Goal: Task Accomplishment & Management: Use online tool/utility

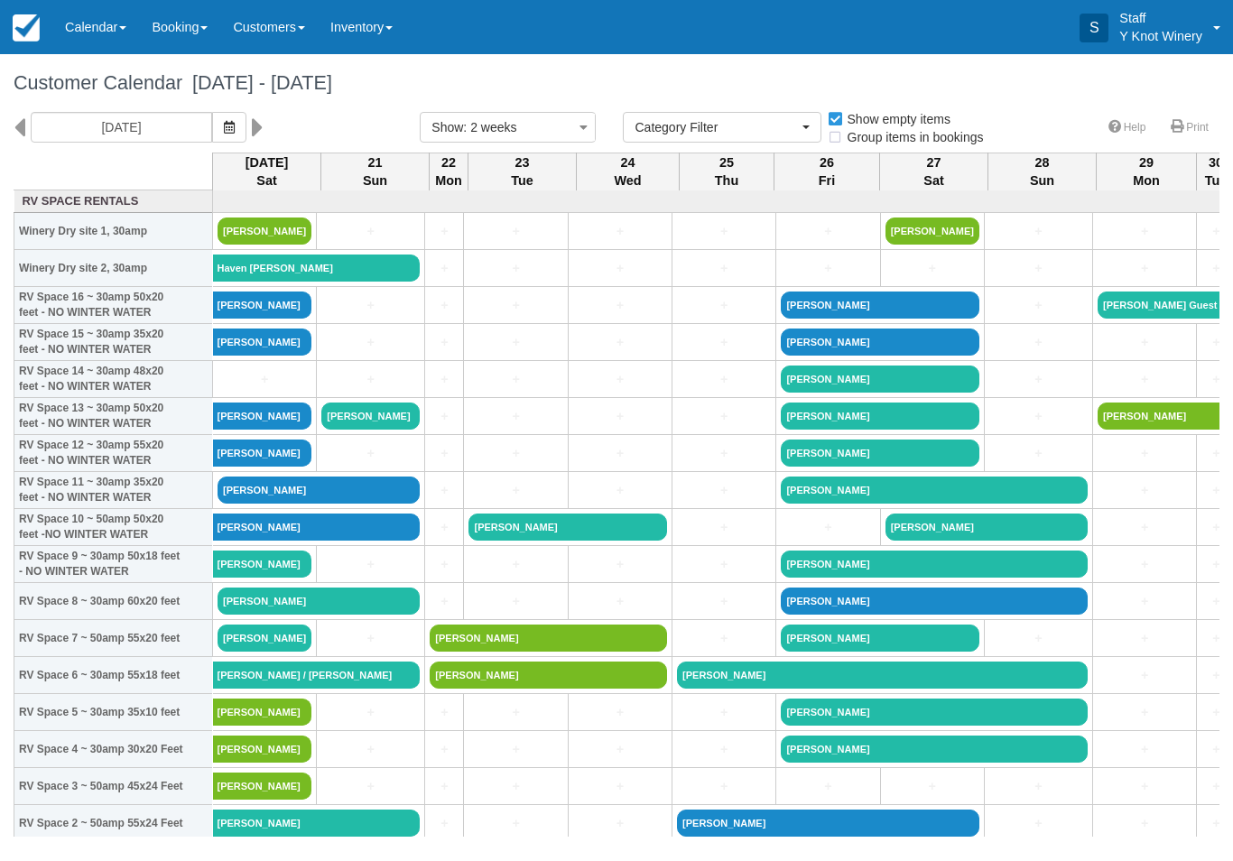
select select
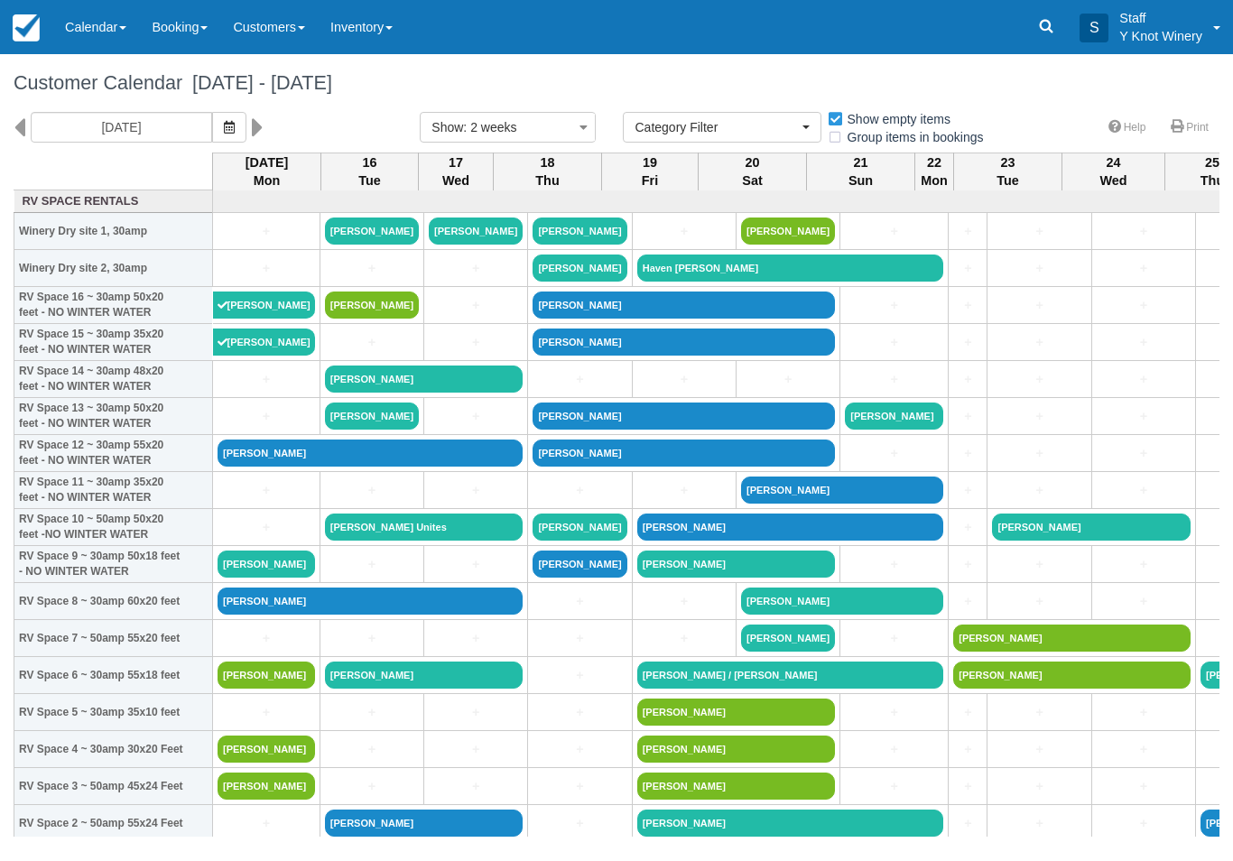
select select
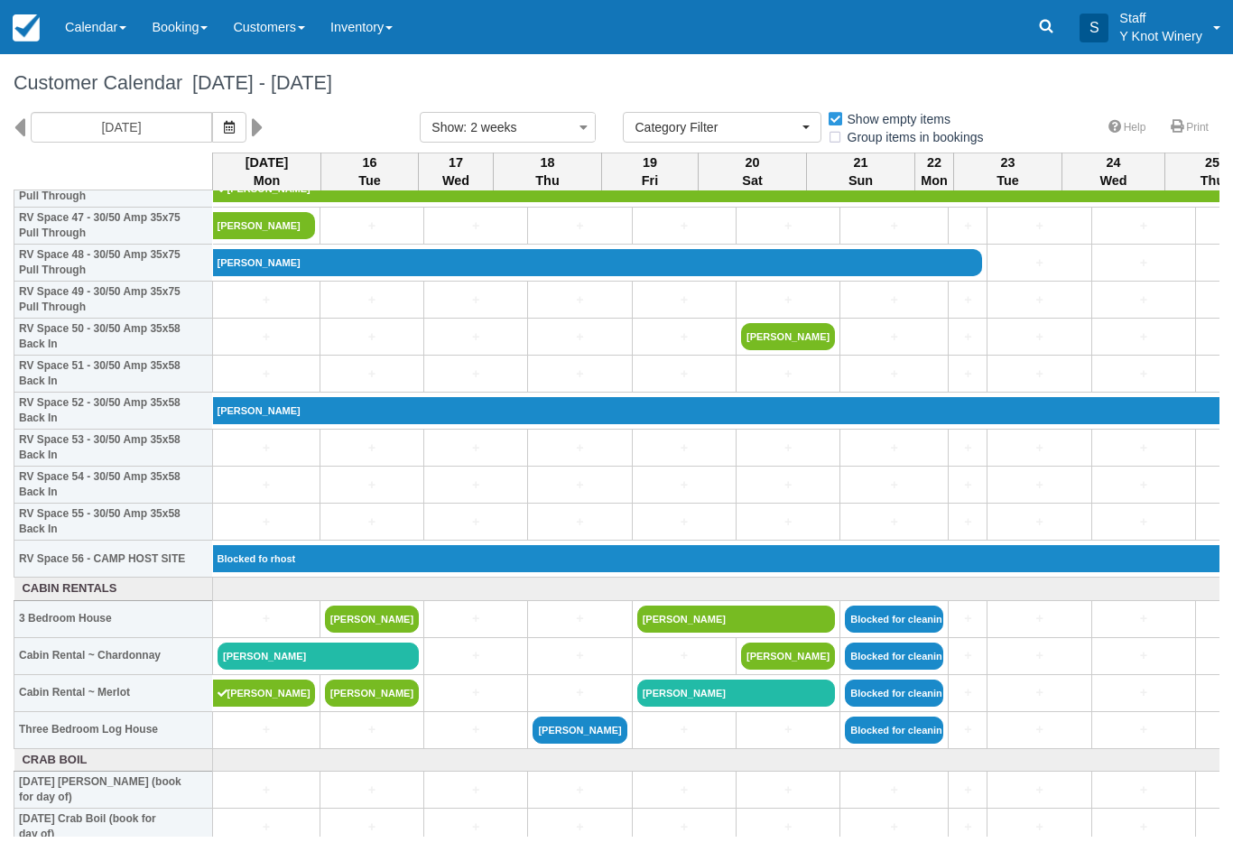
scroll to position [1782, 0]
